Goal: Task Accomplishment & Management: Use online tool/utility

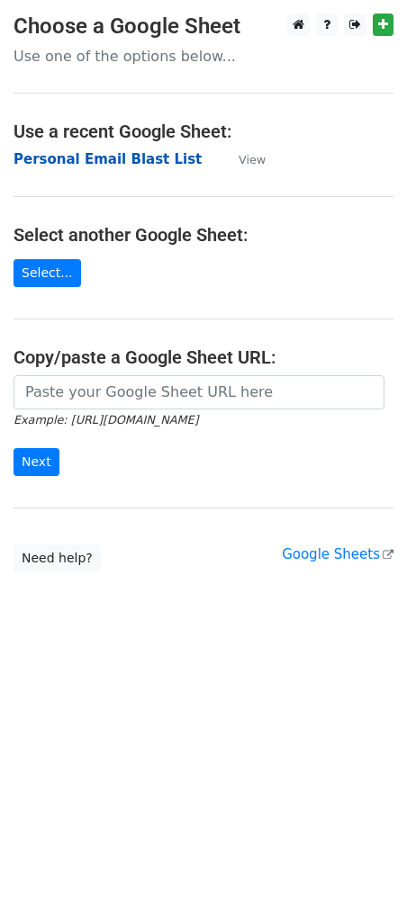
click at [131, 161] on strong "Personal Email Blast List" at bounding box center [107, 159] width 188 height 16
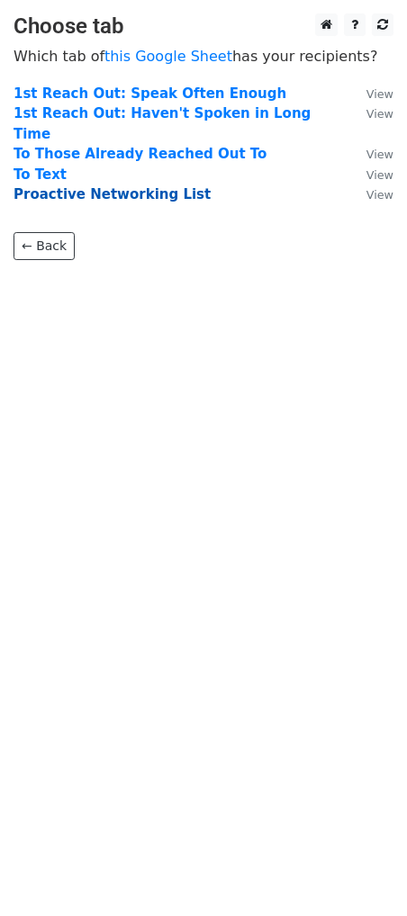
click at [109, 186] on strong "Proactive Networking List" at bounding box center [111, 194] width 197 height 16
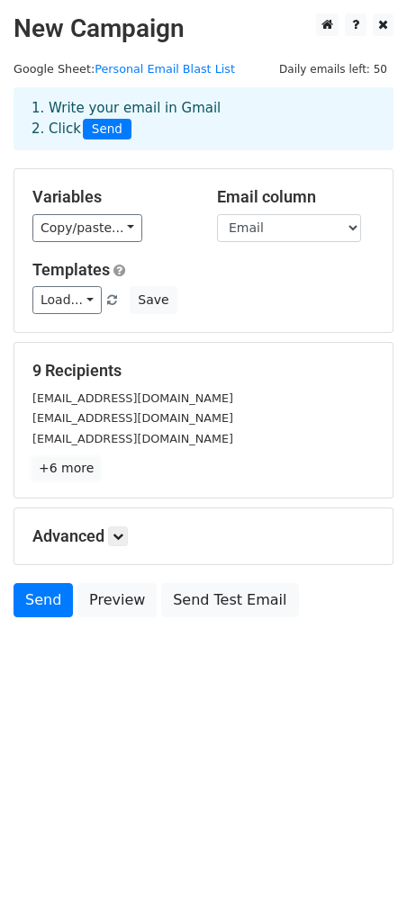
click at [67, 470] on link "+6 more" at bounding box center [65, 468] width 67 height 22
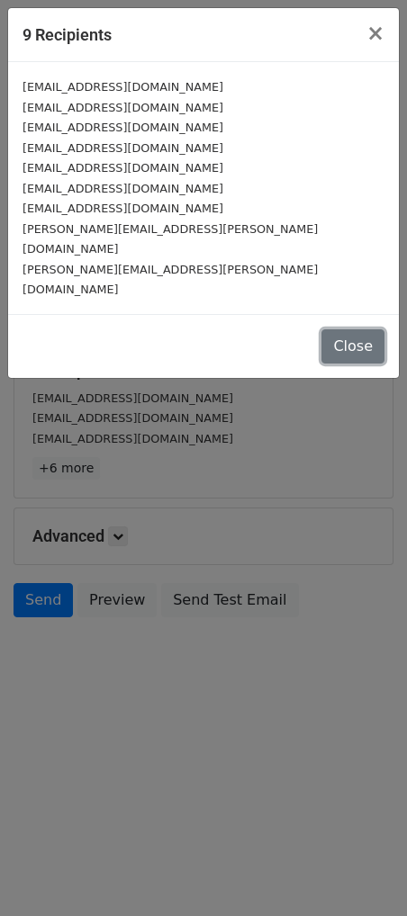
drag, startPoint x: 354, startPoint y: 300, endPoint x: 340, endPoint y: 322, distance: 26.7
click at [354, 329] on button "Close" at bounding box center [352, 346] width 63 height 34
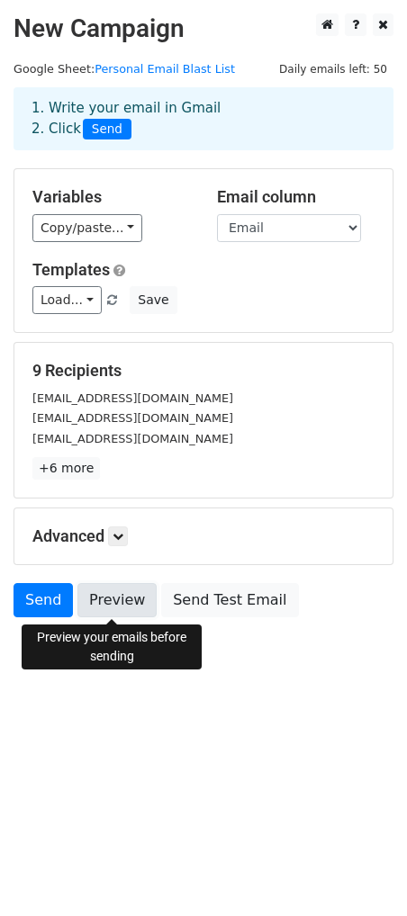
click at [121, 606] on link "Preview" at bounding box center [116, 600] width 79 height 34
click at [119, 603] on link "Preview" at bounding box center [116, 600] width 79 height 34
click at [115, 611] on link "Preview" at bounding box center [116, 600] width 79 height 34
click at [106, 596] on link "Preview" at bounding box center [116, 600] width 79 height 34
click at [109, 596] on link "Preview" at bounding box center [116, 600] width 79 height 34
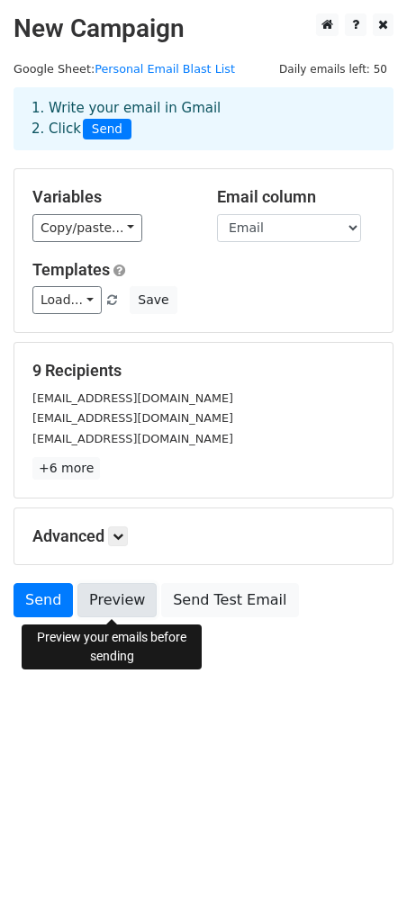
click at [112, 603] on link "Preview" at bounding box center [116, 600] width 79 height 34
